Goal: Information Seeking & Learning: Learn about a topic

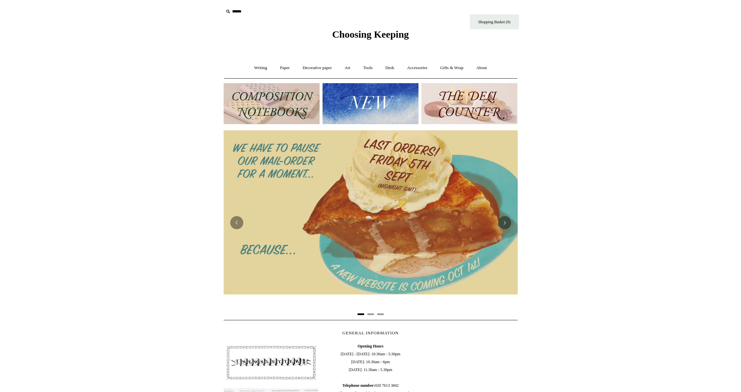
click at [268, 90] on img at bounding box center [272, 103] width 96 height 41
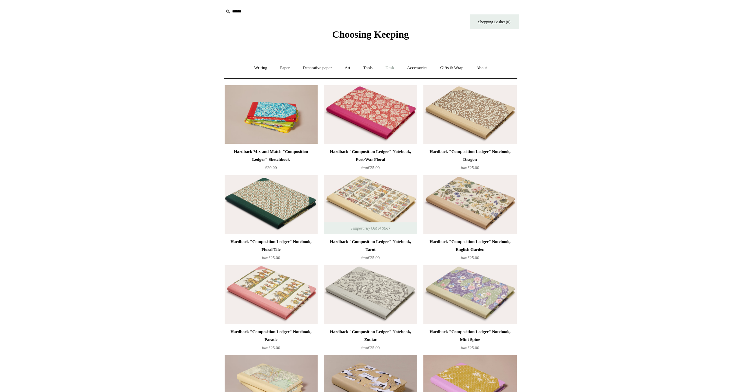
click at [389, 69] on link "Desk +" at bounding box center [389, 67] width 21 height 17
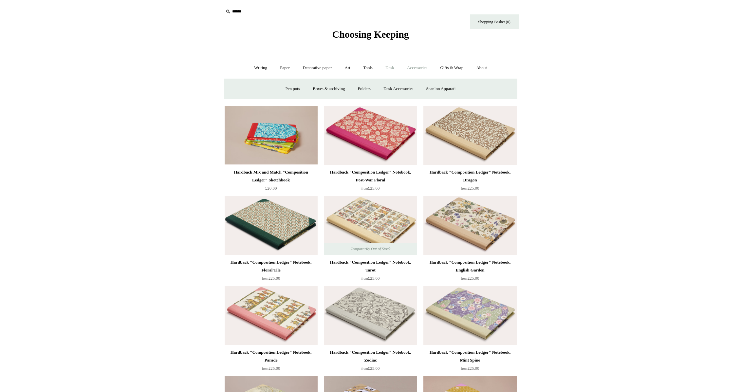
click at [417, 70] on link "Accessories +" at bounding box center [417, 67] width 32 height 17
click at [364, 67] on link "Tools +" at bounding box center [367, 67] width 21 height 17
click at [277, 65] on link "Paper +" at bounding box center [285, 67] width 22 height 17
drag, startPoint x: 249, startPoint y: 67, endPoint x: 272, endPoint y: 72, distance: 23.3
click at [249, 67] on link "Writing +" at bounding box center [260, 67] width 25 height 17
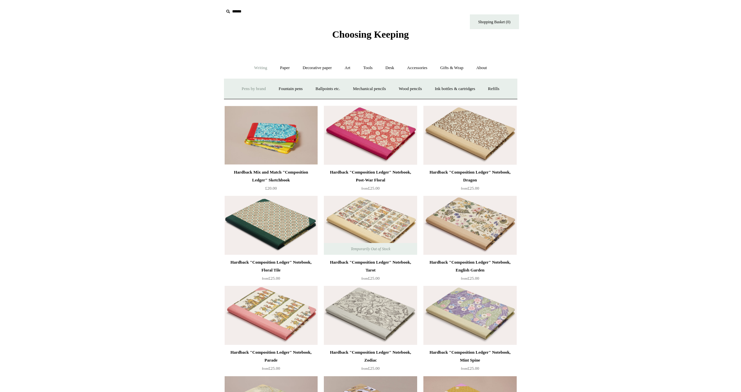
click at [251, 88] on link "Pens by brand +" at bounding box center [254, 88] width 36 height 17
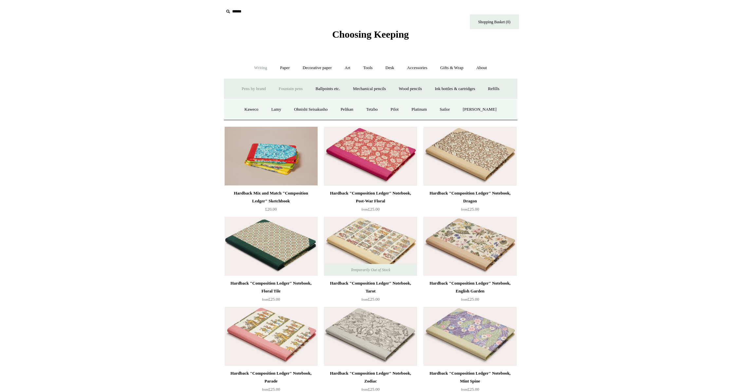
click at [275, 90] on link "Fountain pens +" at bounding box center [291, 88] width 36 height 17
click at [302, 109] on link "Luxury" at bounding box center [306, 109] width 24 height 17
